Goal: Task Accomplishment & Management: Complete application form

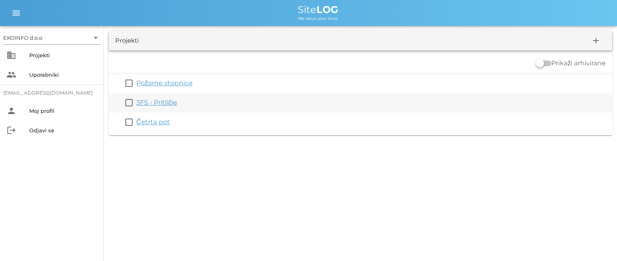
click at [151, 103] on link "3FS - Pritličje" at bounding box center [156, 103] width 41 height 8
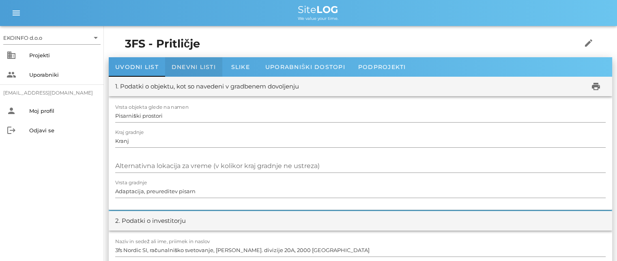
click at [185, 64] on span "Dnevni listi" at bounding box center [194, 66] width 44 height 7
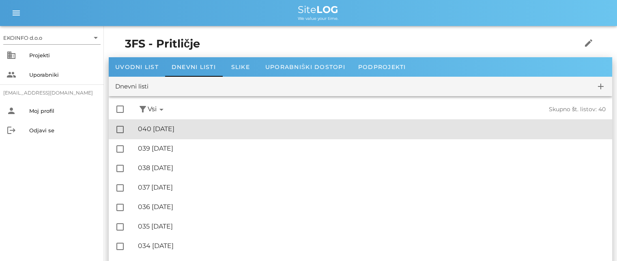
click at [180, 128] on div "🔏 040 [GEOGRAPHIC_DATA][DATE]" at bounding box center [372, 129] width 468 height 8
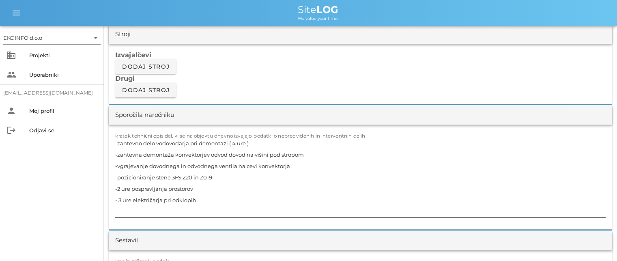
scroll to position [690, 0]
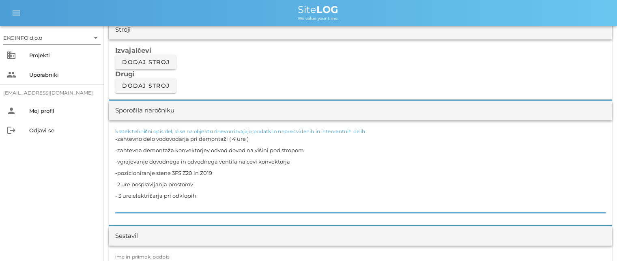
drag, startPoint x: 200, startPoint y: 191, endPoint x: 109, endPoint y: 127, distance: 111.5
click at [109, 127] on div "kratek tehnični opis del, ki se na objektu dnevno izvajajo, podatki o nepredvid…" at bounding box center [360, 172] width 503 height 105
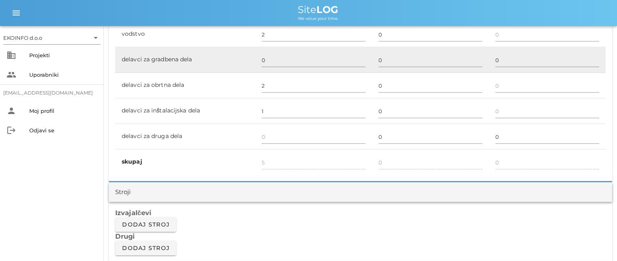
scroll to position [446, 0]
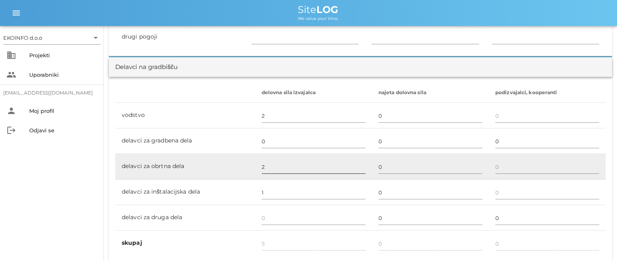
click at [264, 167] on input "2" at bounding box center [314, 166] width 104 height 13
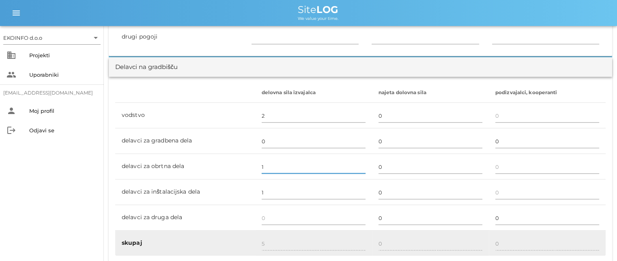
type input "1"
type input "4"
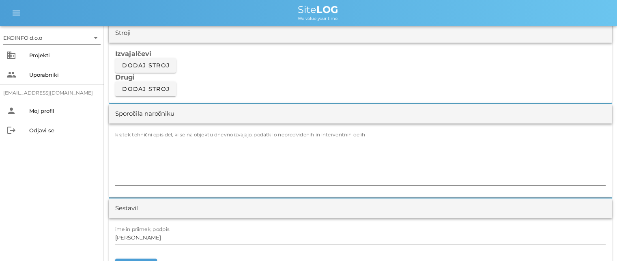
scroll to position [690, 0]
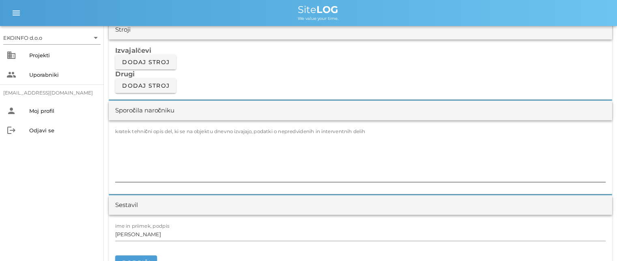
click at [125, 139] on textarea "kratek tehnični opis del, ki se na objektu dnevno izvajajo, podatki o nepredvid…" at bounding box center [360, 157] width 490 height 49
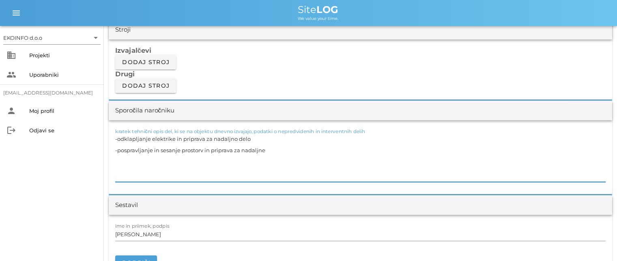
click at [199, 149] on textarea "-odklapljanje elektrike in priprava za nadaljno delo -pospravljanje in sesanje …" at bounding box center [360, 157] width 490 height 49
click at [270, 149] on textarea "-odklapljanje elektrike in priprava za nadaljno delo -pospravljanje in sesanje …" at bounding box center [360, 157] width 490 height 49
type textarea "-odklapljanje elektrike in priprava za nadaljno delo -pospravljanje in sesanje …"
click at [154, 235] on input "[PERSON_NAME]" at bounding box center [360, 234] width 490 height 13
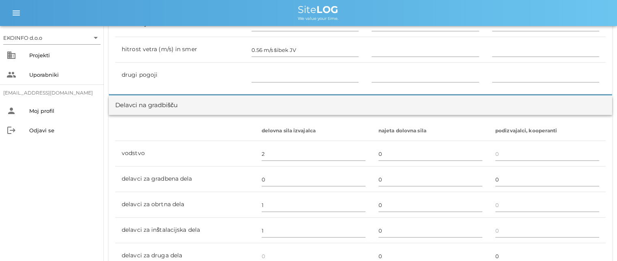
scroll to position [406, 0]
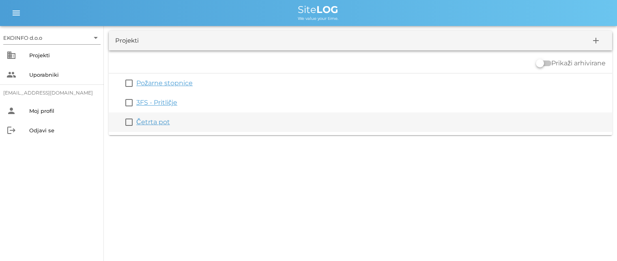
click at [150, 120] on link "Četrta pot" at bounding box center [153, 122] width 34 height 8
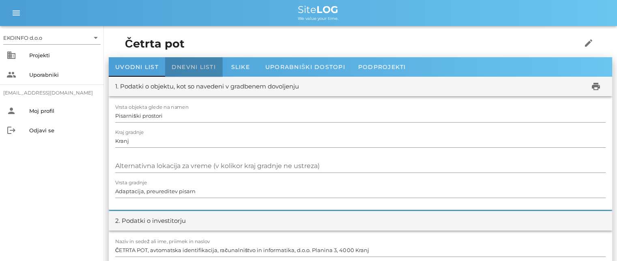
drag, startPoint x: 188, startPoint y: 62, endPoint x: 185, endPoint y: 71, distance: 9.4
click at [188, 62] on div "Dnevni listi" at bounding box center [193, 66] width 57 height 19
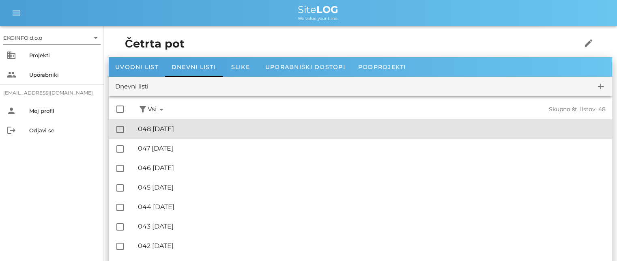
click at [180, 132] on div "🔏 048 [DATE]" at bounding box center [372, 129] width 468 height 8
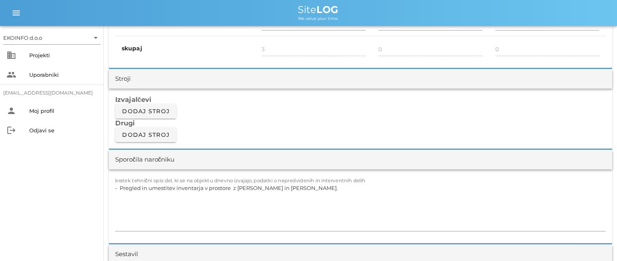
scroll to position [690, 0]
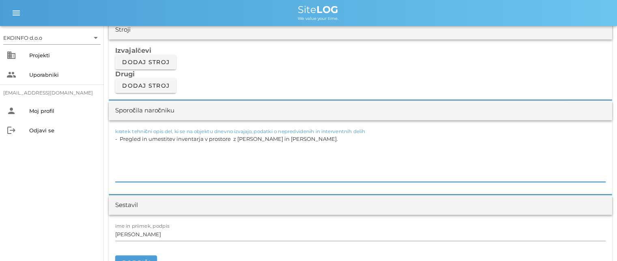
drag, startPoint x: 323, startPoint y: 136, endPoint x: 113, endPoint y: 144, distance: 210.6
click at [114, 144] on div "kratek tehnični opis del, ki se na objektu dnevno izvajajo, podatki o nepredvid…" at bounding box center [360, 157] width 503 height 74
type textarea "."
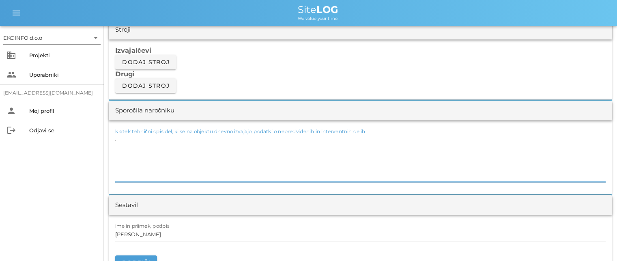
click at [120, 140] on textarea "." at bounding box center [360, 157] width 490 height 49
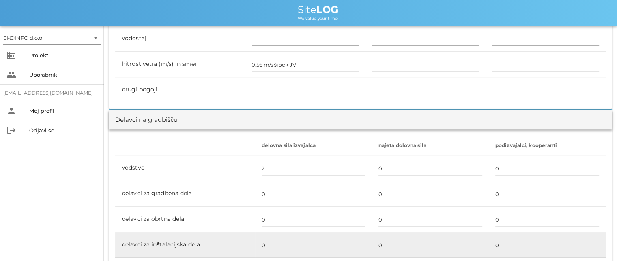
scroll to position [487, 0]
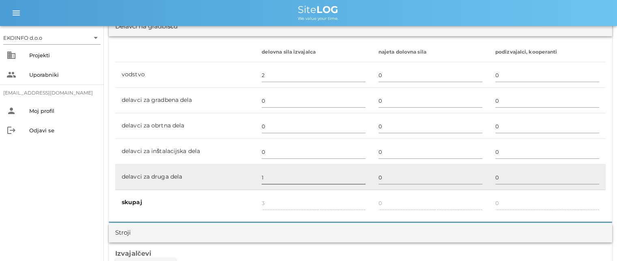
click at [265, 174] on input "1" at bounding box center [314, 177] width 104 height 13
type input "2"
type input "4"
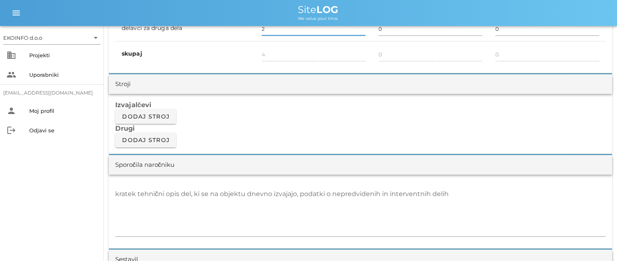
scroll to position [649, 0]
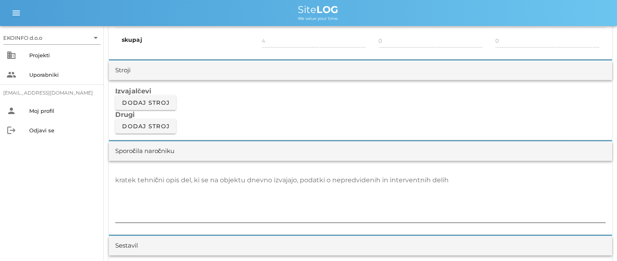
click at [127, 175] on div "kratek tehnični opis del, ki se na objektu dnevno izvajajo, podatki o nepredvid…" at bounding box center [360, 198] width 490 height 49
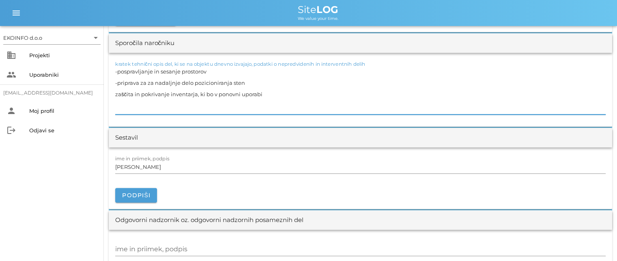
scroll to position [771, 0]
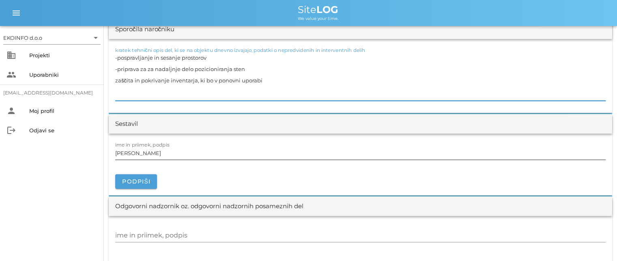
click at [154, 154] on input "[PERSON_NAME]" at bounding box center [360, 152] width 490 height 13
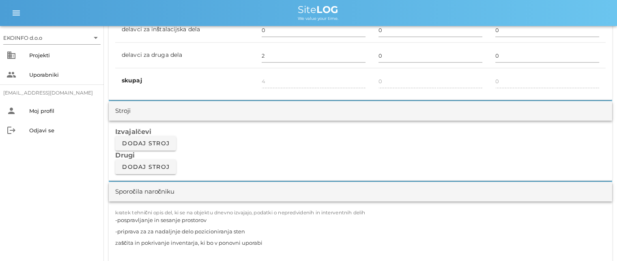
scroll to position [730, 0]
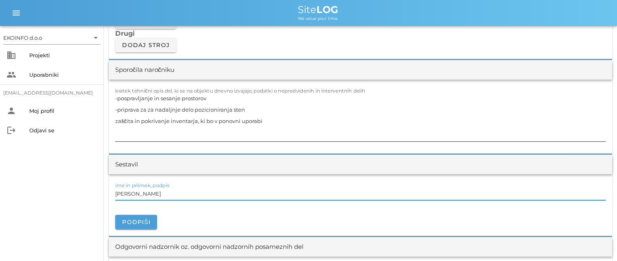
click at [267, 124] on textarea "-pospravljanje in sesanje prostorov -priprava za za nadaljnje delo pozicioniran…" at bounding box center [360, 116] width 490 height 49
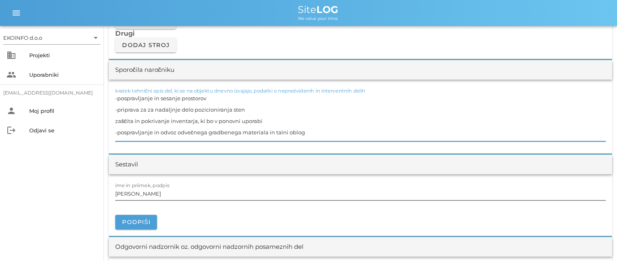
type textarea "-pospravljanje in sesanje prostorov -priprava za za nadaljnje delo pozicioniran…"
click at [155, 194] on input "[PERSON_NAME]" at bounding box center [360, 193] width 490 height 13
click at [182, 129] on textarea "-pospravljanje in sesanje prostorov -priprava za za nadaljnje delo pozicioniran…" at bounding box center [360, 116] width 490 height 49
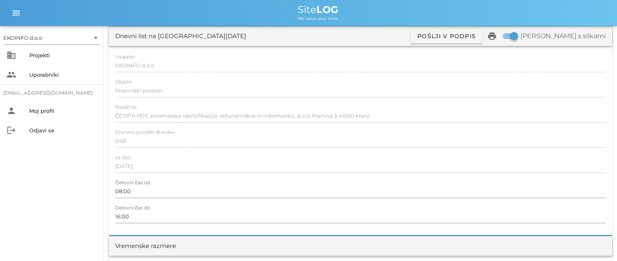
scroll to position [0, 0]
